Goal: Task Accomplishment & Management: Use online tool/utility

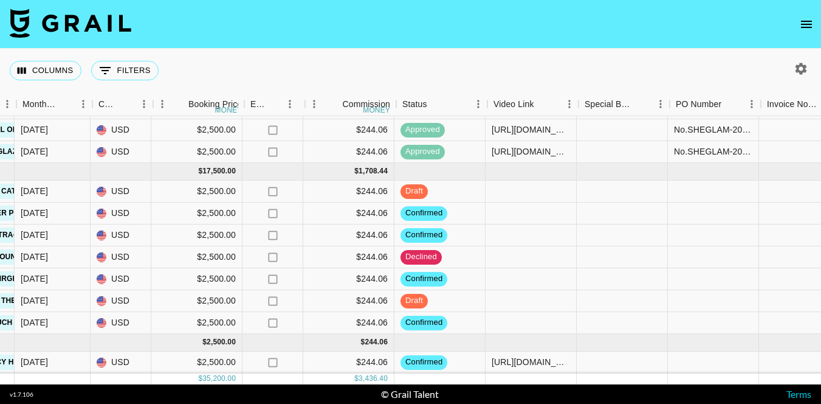
scroll to position [142, 665]
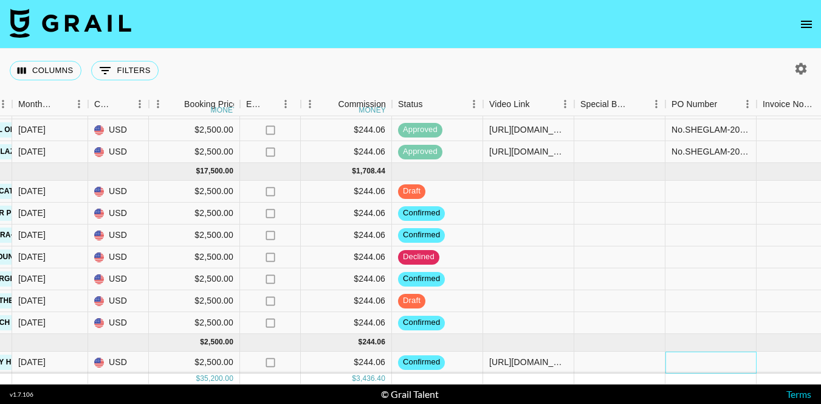
click at [688, 362] on div at bounding box center [710, 362] width 91 height 22
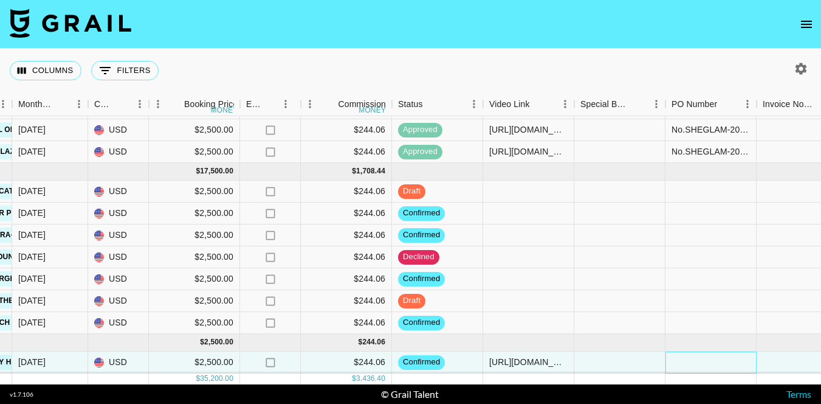
click at [688, 362] on div at bounding box center [710, 362] width 91 height 22
type input "No.SHEGLAM-20251009-614491"
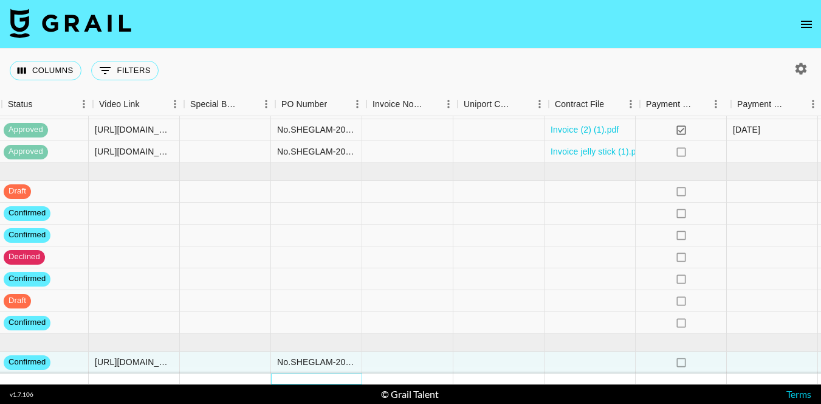
scroll to position [142, 1060]
click at [578, 361] on div at bounding box center [589, 362] width 91 height 22
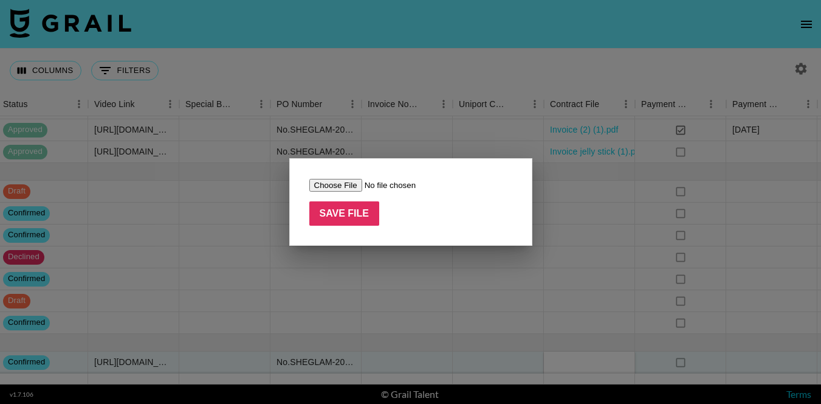
click at [336, 184] on input "file" at bounding box center [386, 185] width 154 height 13
type input "C:\fakepath\Invoice (3).pdf"
click at [333, 204] on input "Save File" at bounding box center [344, 213] width 70 height 24
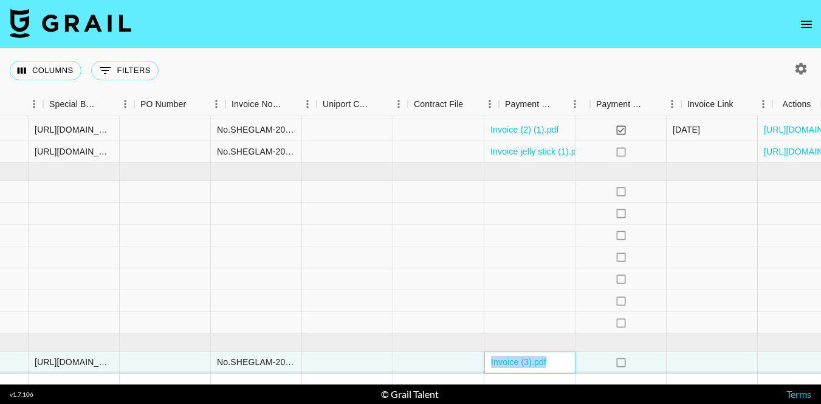
scroll to position [142, 1197]
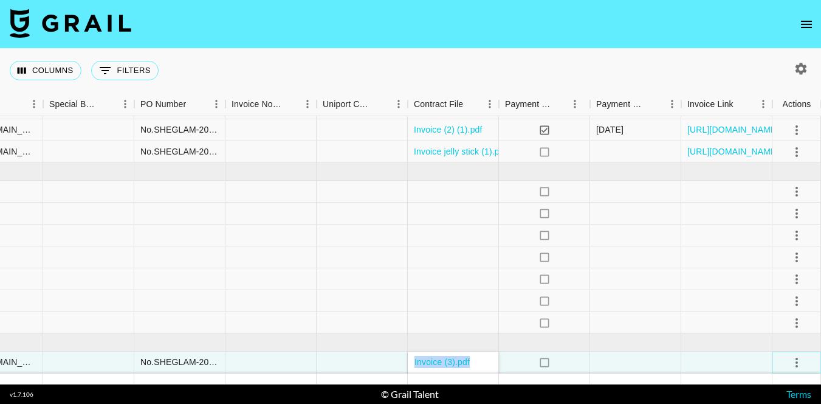
click at [795, 362] on icon "select merge strategy" at bounding box center [796, 362] width 15 height 15
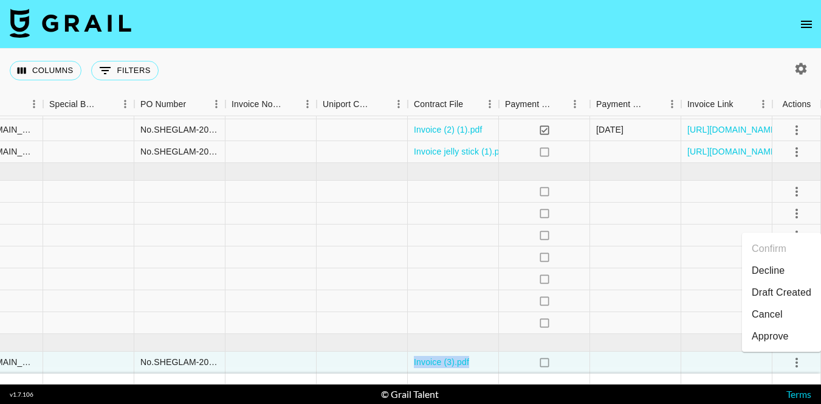
click at [773, 333] on div "Approve" at bounding box center [770, 336] width 37 height 15
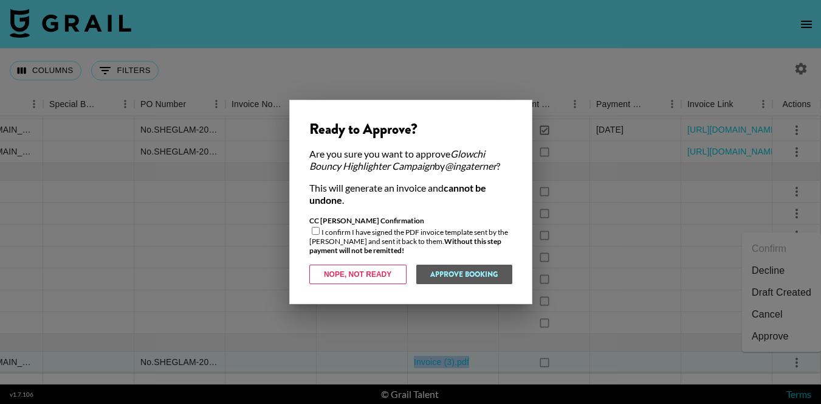
click at [315, 233] on input "checkbox" at bounding box center [316, 231] width 8 height 8
checkbox input "true"
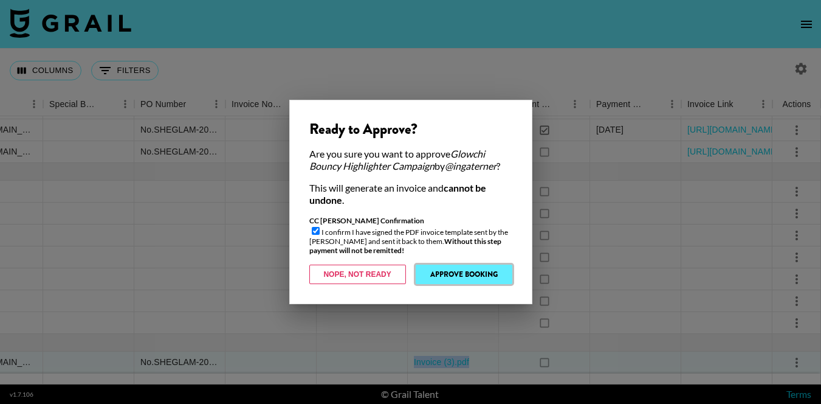
click at [449, 271] on button "Approve Booking" at bounding box center [464, 273] width 97 height 19
